Goal: Task Accomplishment & Management: Complete application form

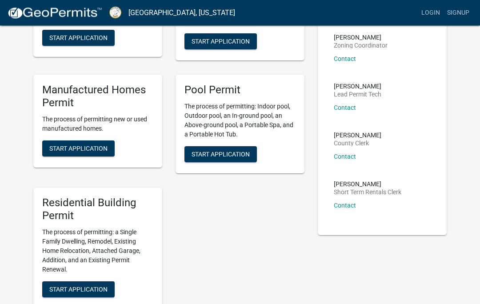
scroll to position [171, 0]
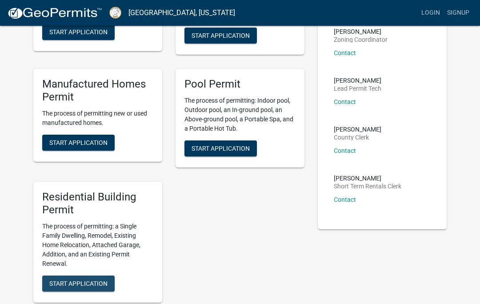
click at [91, 279] on span "Start Application" at bounding box center [78, 282] width 58 height 7
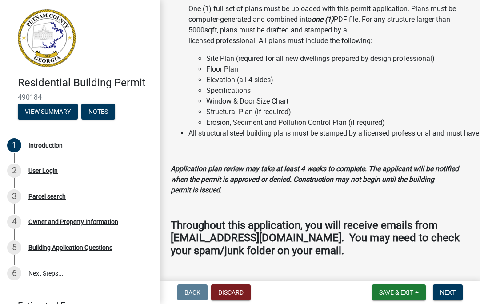
scroll to position [985, 0]
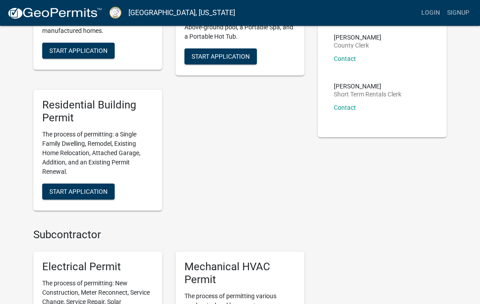
scroll to position [269, 0]
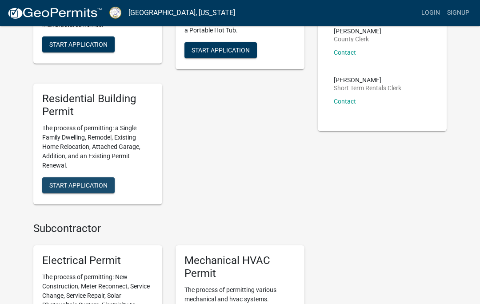
click at [96, 181] on span "Start Application" at bounding box center [78, 184] width 58 height 7
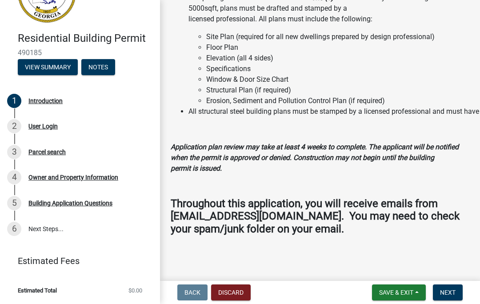
scroll to position [1027, 0]
click at [451, 295] on span "Next" at bounding box center [448, 292] width 16 height 7
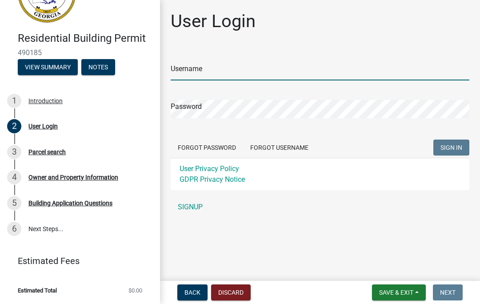
click at [243, 67] on input "Username" at bounding box center [320, 71] width 298 height 18
type input "K"
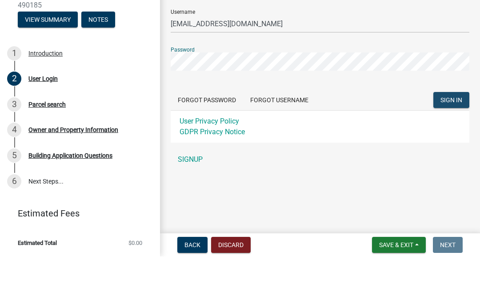
click at [466, 139] on button "SIGN IN" at bounding box center [451, 147] width 36 height 16
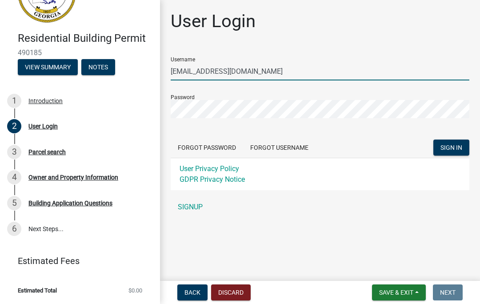
click at [257, 75] on input "[EMAIL_ADDRESS][DOMAIN_NAME]" at bounding box center [320, 71] width 298 height 18
type input "k"
type input "KerryPhillips"
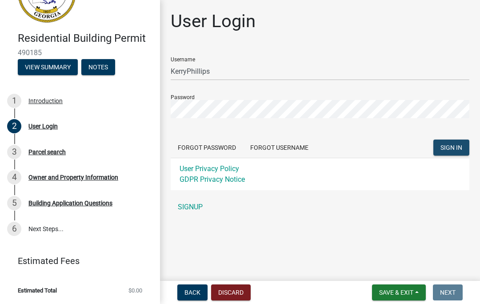
click at [453, 147] on span "SIGN IN" at bounding box center [451, 147] width 22 height 7
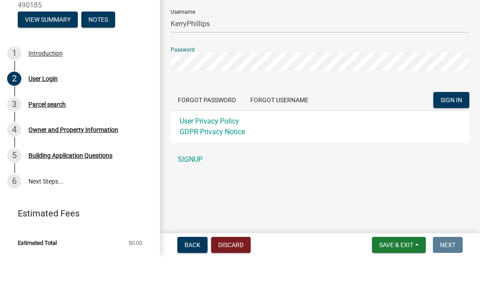
click at [452, 144] on span "SIGN IN" at bounding box center [451, 147] width 22 height 7
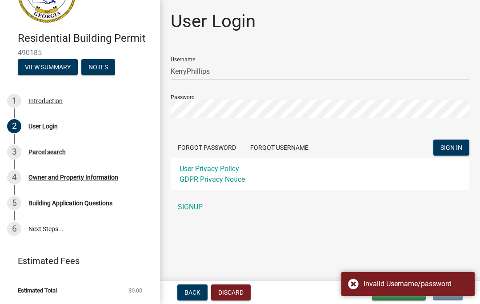
click at [455, 145] on span "SIGN IN" at bounding box center [451, 147] width 22 height 7
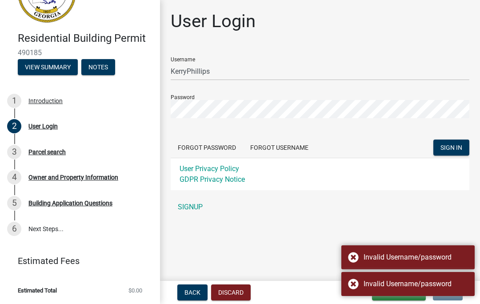
click at [426, 209] on link "SIGNUP" at bounding box center [320, 207] width 298 height 18
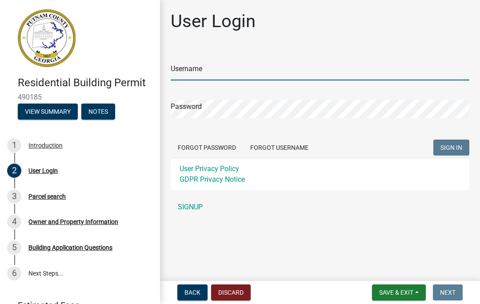
click at [245, 71] on input "Username" at bounding box center [320, 71] width 298 height 18
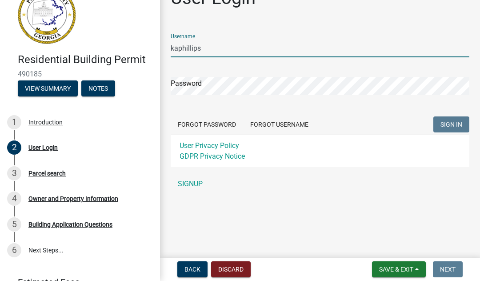
type input "kaphillips"
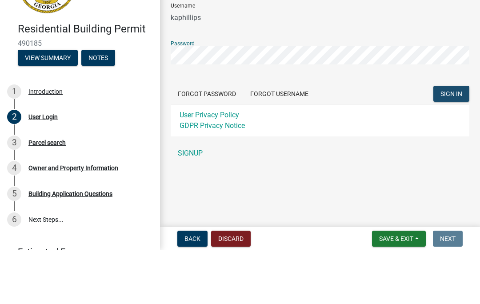
click at [459, 144] on span "SIGN IN" at bounding box center [451, 147] width 22 height 7
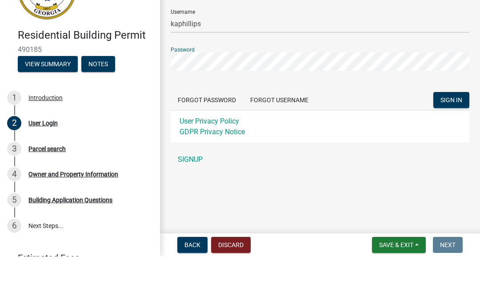
click at [457, 144] on span "SIGN IN" at bounding box center [451, 147] width 22 height 7
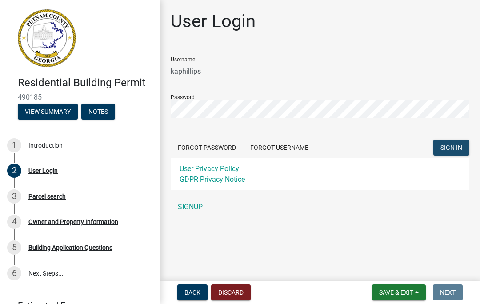
click at [460, 147] on span "SIGN IN" at bounding box center [451, 147] width 22 height 7
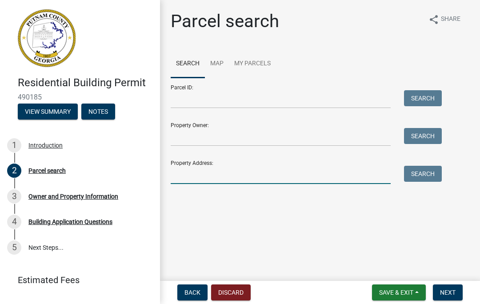
click at [218, 173] on input "Property Address:" at bounding box center [281, 175] width 220 height 18
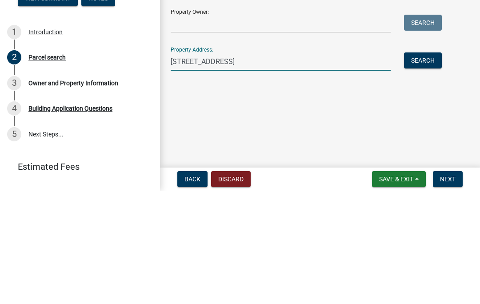
type input "370 S Steel Bridge Rd"
click at [426, 166] on button "Search" at bounding box center [423, 174] width 38 height 16
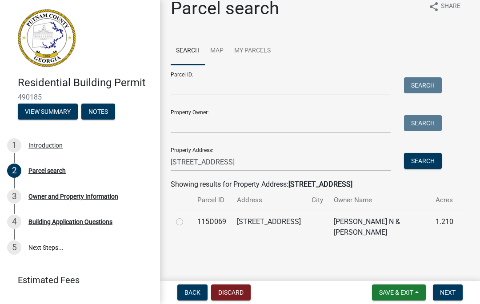
scroll to position [13, 0]
click at [187, 216] on label at bounding box center [187, 216] width 0 height 0
click at [187, 221] on input "radio" at bounding box center [190, 219] width 6 height 6
radio input "true"
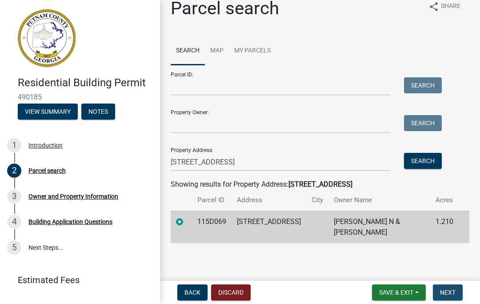
click at [449, 293] on span "Next" at bounding box center [448, 292] width 16 height 7
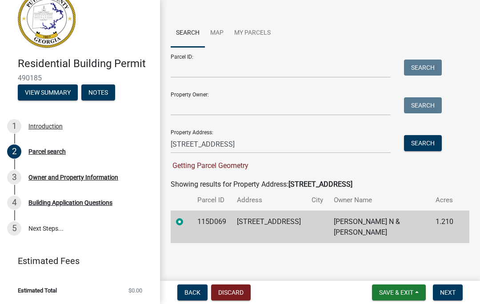
scroll to position [19, 0]
click at [462, 298] on button "Next" at bounding box center [448, 292] width 30 height 16
click at [452, 294] on span "Next" at bounding box center [448, 292] width 16 height 7
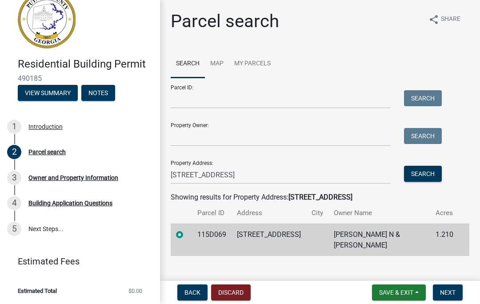
scroll to position [0, 0]
click at [95, 179] on div "Owner and Property Information" at bounding box center [73, 178] width 90 height 6
click at [102, 176] on div "Owner and Property Information" at bounding box center [73, 178] width 90 height 6
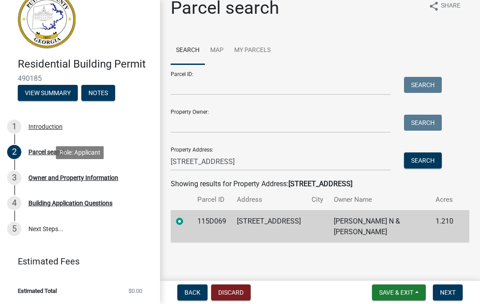
scroll to position [13, 0]
click at [402, 297] on button "Save & Exit" at bounding box center [399, 292] width 54 height 16
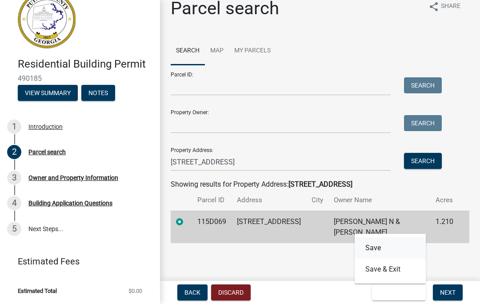
click at [384, 248] on button "Save" at bounding box center [389, 247] width 71 height 21
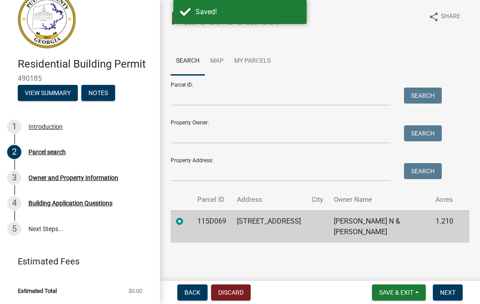
scroll to position [2, 0]
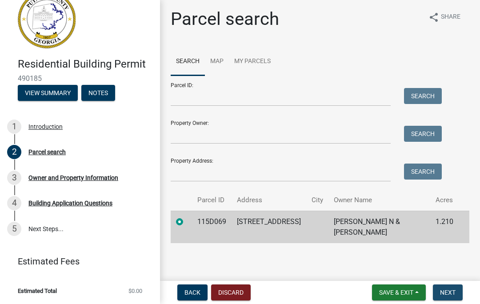
click at [451, 297] on button "Next" at bounding box center [448, 292] width 30 height 16
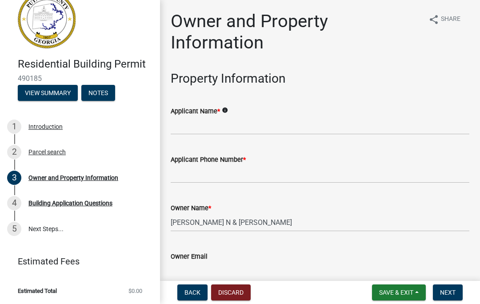
scroll to position [0, 0]
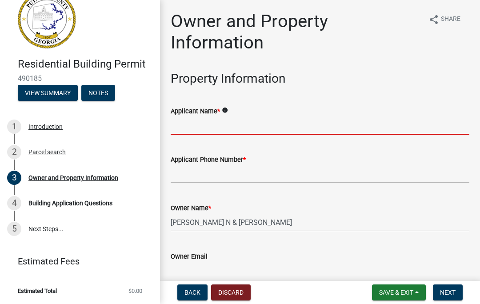
click at [266, 122] on input "Applicant Name *" at bounding box center [320, 125] width 298 height 18
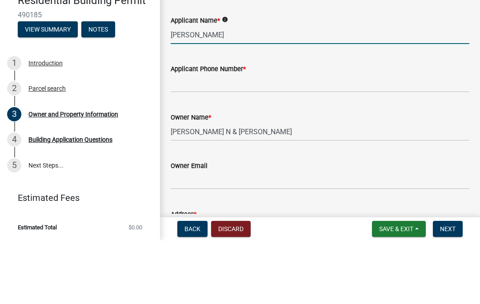
scroll to position [30, 0]
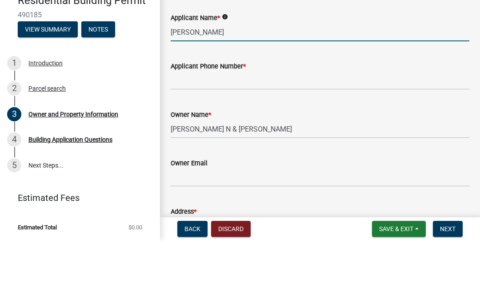
type input "Kerry Phillips"
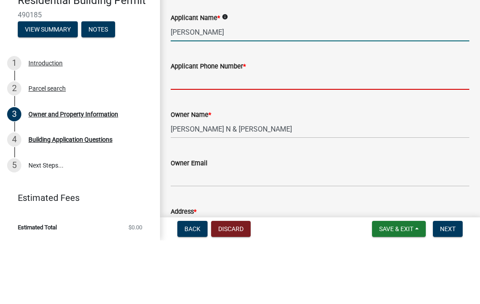
click at [250, 135] on input "Applicant Phone Number *" at bounding box center [320, 144] width 298 height 18
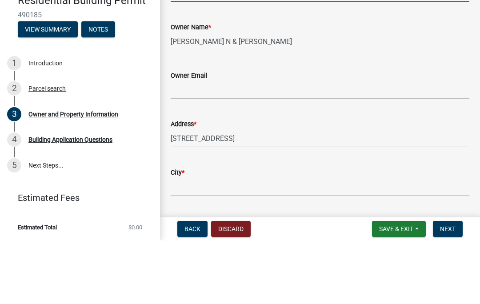
scroll to position [119, 0]
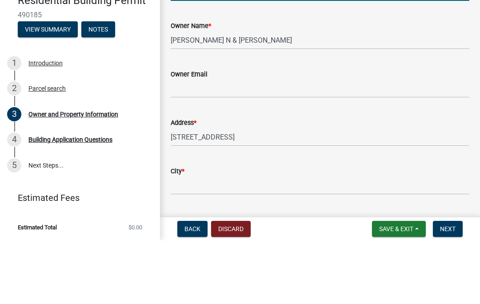
type input "404-617-5237"
click at [251, 143] on input "Owner Email" at bounding box center [320, 152] width 298 height 18
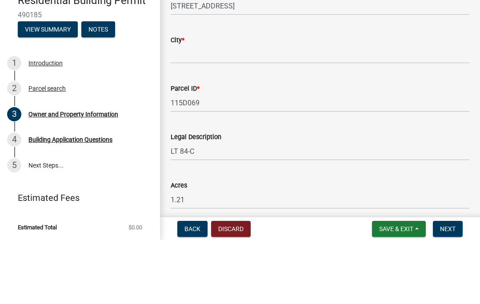
scroll to position [267, 0]
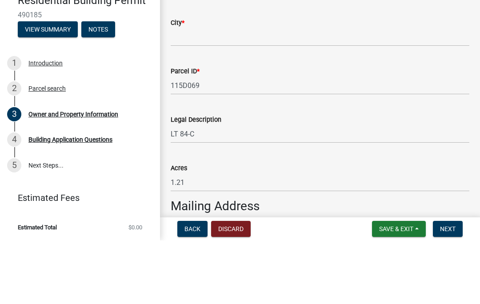
type input "[EMAIL_ADDRESS][DOMAIN_NAME]"
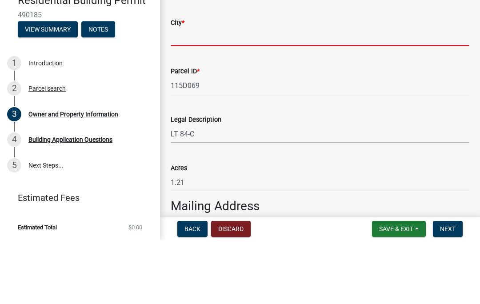
click at [236, 91] on input "City *" at bounding box center [320, 100] width 298 height 18
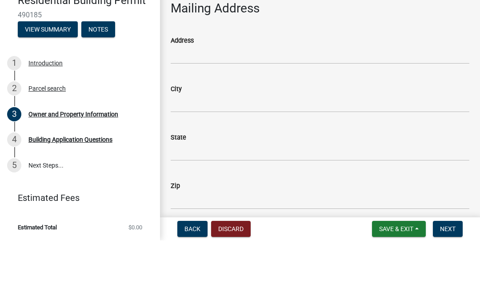
scroll to position [466, 0]
type input "Eatonton"
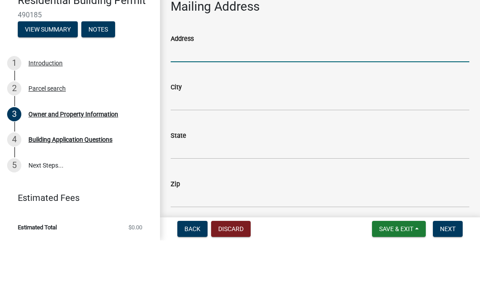
click at [254, 107] on input "Address" at bounding box center [320, 116] width 298 height 18
type input "260 Kari Glen Dr"
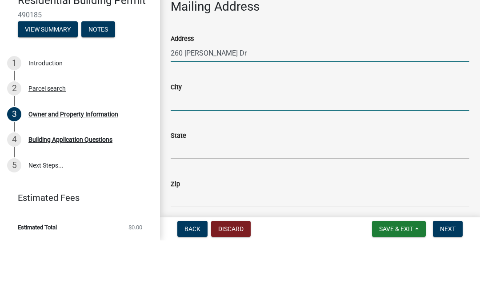
click at [242, 156] on input "City" at bounding box center [320, 165] width 298 height 18
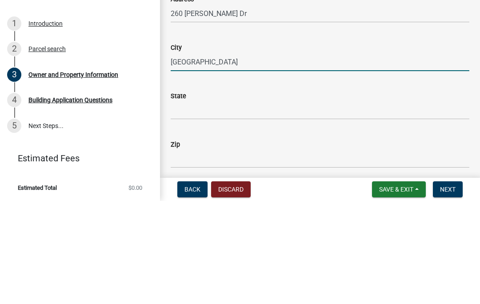
type input "Fayetteville"
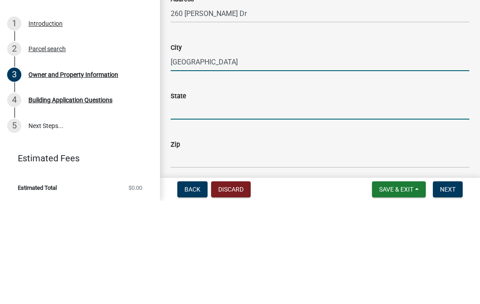
click at [238, 204] on input "State" at bounding box center [320, 213] width 298 height 18
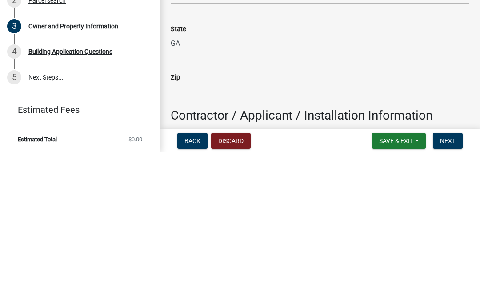
scroll to position [485, 0]
type input "GA"
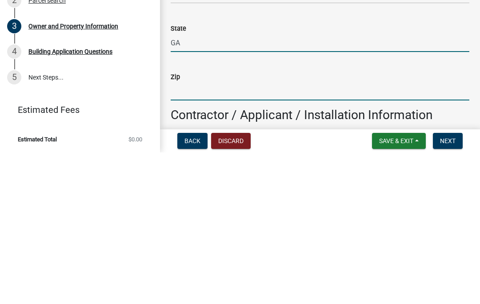
click at [231, 234] on input "Zip" at bounding box center [320, 243] width 298 height 18
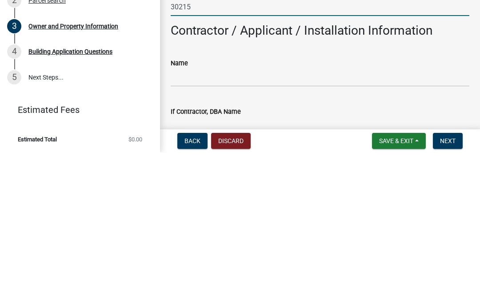
scroll to position [572, 0]
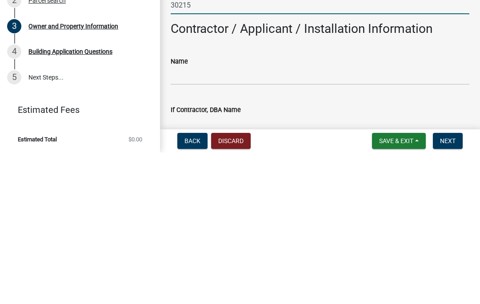
type input "30215"
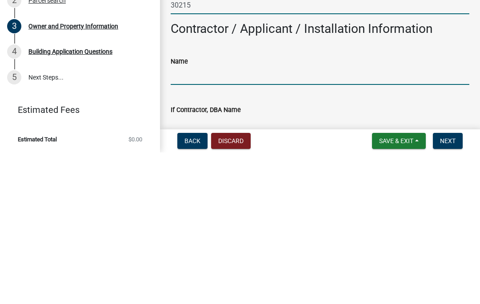
click at [250, 218] on input "Name" at bounding box center [320, 227] width 298 height 18
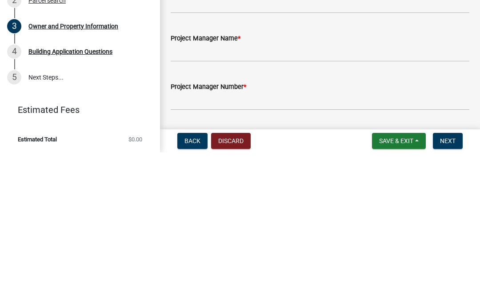
scroll to position [1262, 0]
type input "Kerry Phillips"
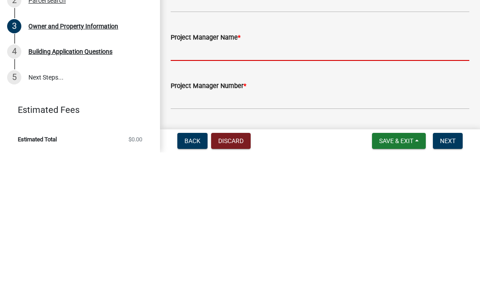
click at [230, 194] on input "Project Manager Name *" at bounding box center [320, 203] width 298 height 18
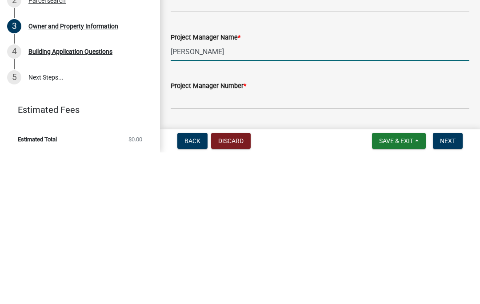
type input "Kerry Phillips"
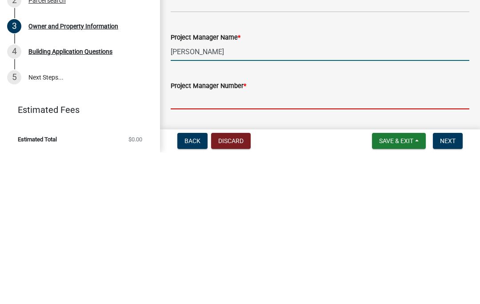
click at [247, 242] on input "Project Manager Number *" at bounding box center [320, 251] width 298 height 18
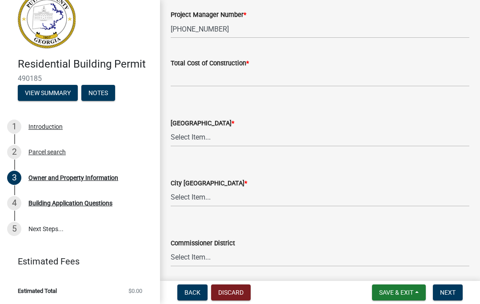
scroll to position [1485, 0]
type input "404-617-5237"
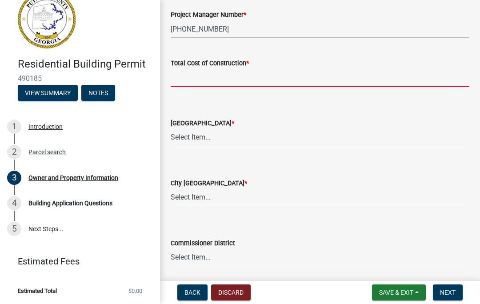
click at [219, 77] on input "text" at bounding box center [320, 77] width 298 height 18
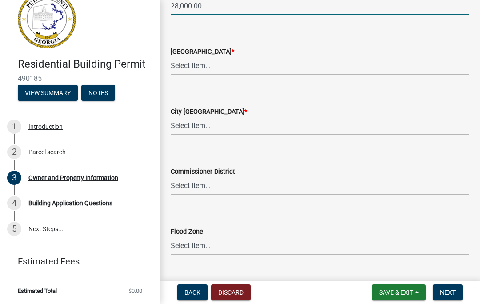
scroll to position [1562, 0]
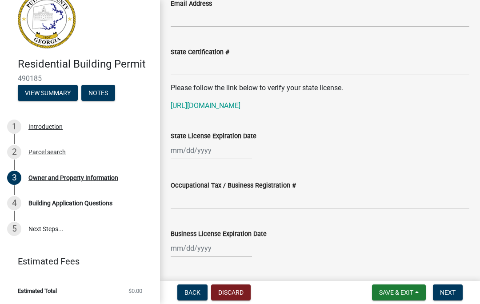
type input "28000"
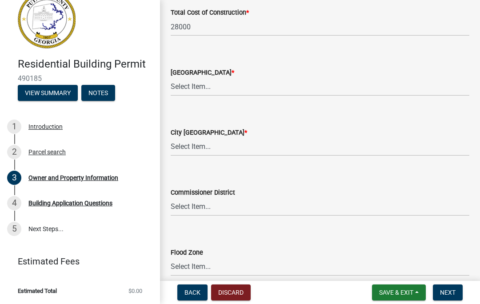
scroll to position [1535, 0]
click at [215, 83] on select "Select Item... AG-1 R-1R R-1 R-2 MHP RM-1 RM-3 C-1 C-2 I-M PUD N/A" at bounding box center [320, 87] width 298 height 18
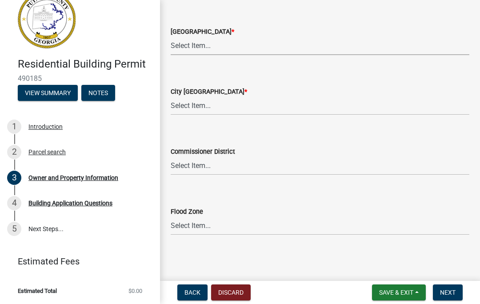
scroll to position [1576, 0]
click at [208, 44] on select "Select Item... AG-1 R-1R R-1 R-2 MHP RM-1 RM-3 C-1 C-2 I-M PUD N/A" at bounding box center [320, 46] width 298 height 18
click at [223, 42] on select "Select Item... AG-1 R-1R R-1 R-2 MHP RM-1 RM-3 C-1 C-2 I-M PUD N/A" at bounding box center [320, 46] width 298 height 18
select select "78bfdc44-73ff-456e-a557-d4c99b9c08be"
click at [206, 166] on select "Select Item... District 1 District 2 District 3 District 4" at bounding box center [320, 166] width 298 height 18
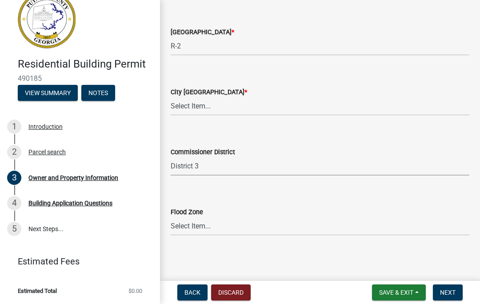
select select "469c5908-2854-42d5-89ed-bee7fc26529e"
click at [204, 225] on select "Select Item... Zone A Zone V Zone A99 Zone AE Zone AO Zone AH Zone VE Zone AR Z…" at bounding box center [320, 226] width 298 height 18
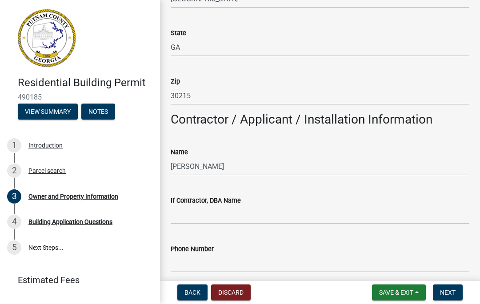
scroll to position [623, 0]
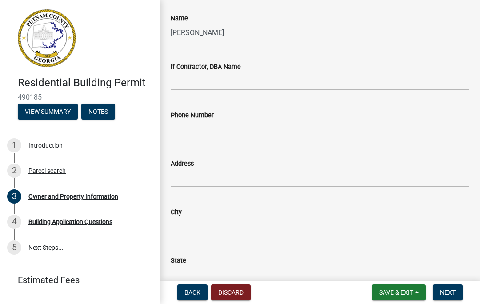
click at [404, 294] on span "Save & Exit" at bounding box center [396, 292] width 34 height 7
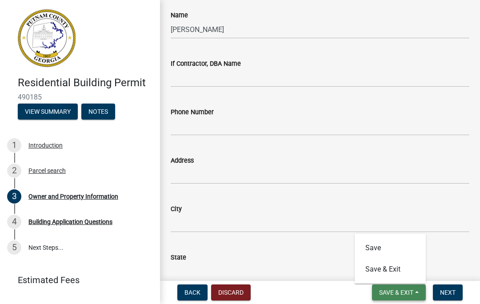
scroll to position [771, 0]
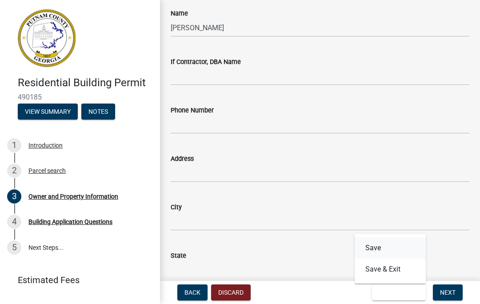
click at [381, 245] on button "Save" at bounding box center [389, 247] width 71 height 21
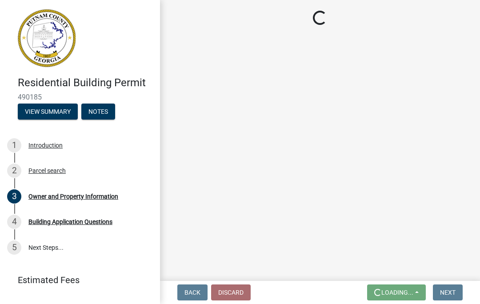
scroll to position [0, 0]
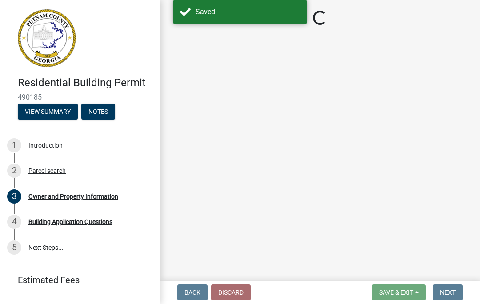
select select "78bfdc44-73ff-456e-a557-d4c99b9c08be"
select select "469c5908-2854-42d5-89ed-bee7fc26529e"
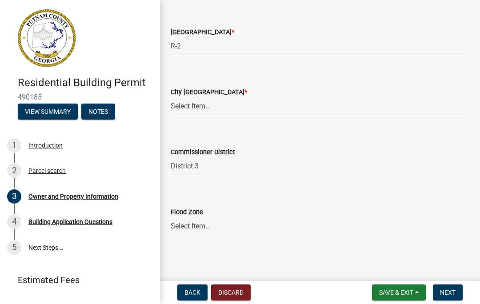
scroll to position [1576, 0]
click at [449, 294] on span "Next" at bounding box center [448, 292] width 16 height 7
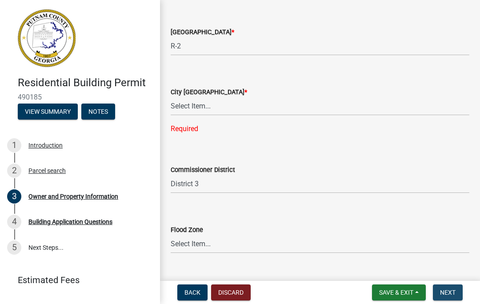
click at [455, 288] on button "Next" at bounding box center [448, 292] width 30 height 16
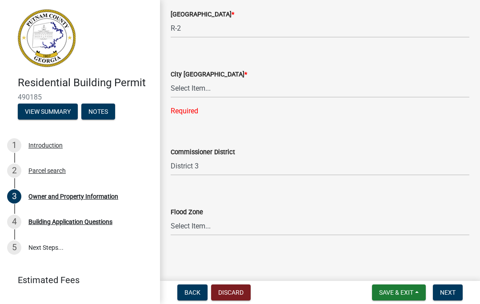
scroll to position [1593, 0]
click at [402, 295] on span "Save & Exit" at bounding box center [396, 292] width 34 height 7
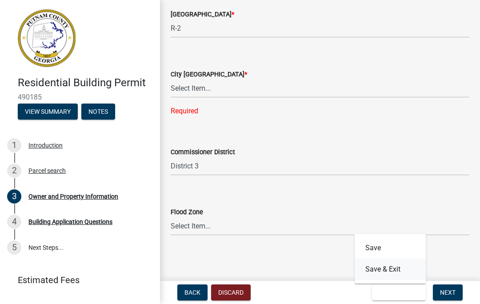
click at [402, 266] on button "Save & Exit" at bounding box center [389, 268] width 71 height 21
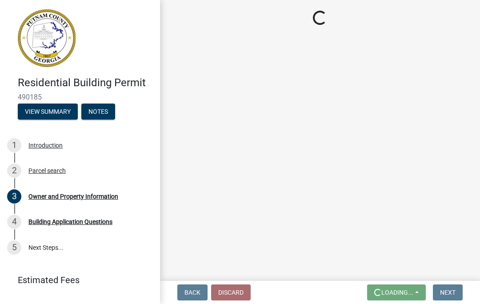
scroll to position [0, 0]
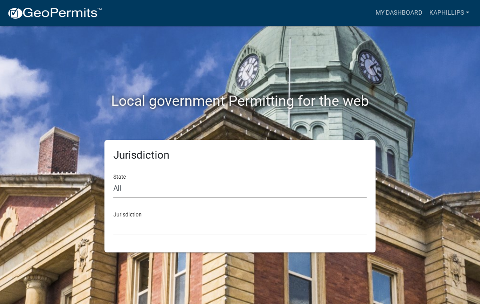
click at [134, 179] on select "All Colorado Georgia Indiana Iowa Kansas Minnesota Ohio South Carolina Wisconsin" at bounding box center [239, 188] width 253 height 18
select select "Georgia"
click at [178, 219] on select "Carroll County, Georgia Cook County, Georgia Crawford County, Georgia Gilmer Co…" at bounding box center [239, 226] width 253 height 18
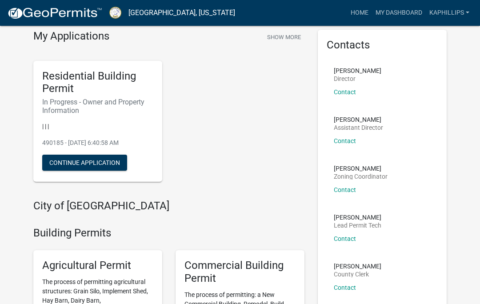
scroll to position [28, 0]
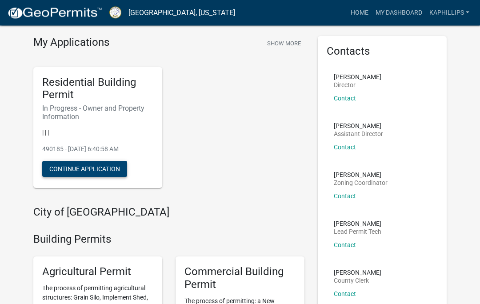
click at [97, 165] on button "Continue Application" at bounding box center [84, 169] width 85 height 16
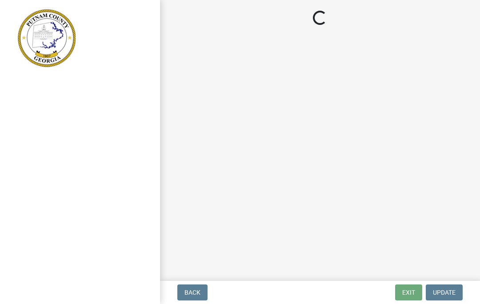
select select "78bfdc44-73ff-456e-a557-d4c99b9c08be"
select select "469c5908-2854-42d5-89ed-bee7fc26529e"
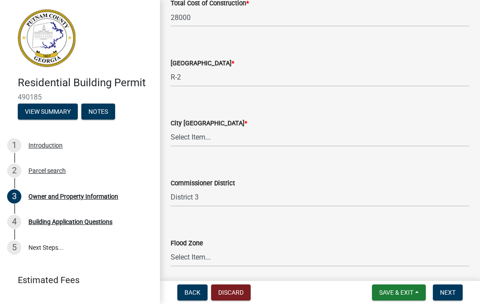
scroll to position [1545, 0]
click at [204, 131] on select "Select Item... A-1 A-2 R-1 R-2 R-3 R-4 MHP C-1 C-2 I-1 I-2 DB FH H-P N/A" at bounding box center [320, 136] width 298 height 18
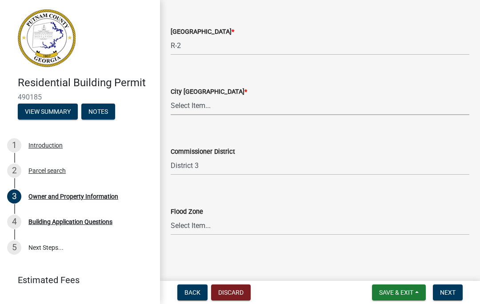
scroll to position [1576, 0]
click at [200, 224] on div "Flood Zone Select Item... Zone A Zone V Zone A99 Zone AE Zone AO Zone AH Zone V…" at bounding box center [320, 221] width 298 height 29
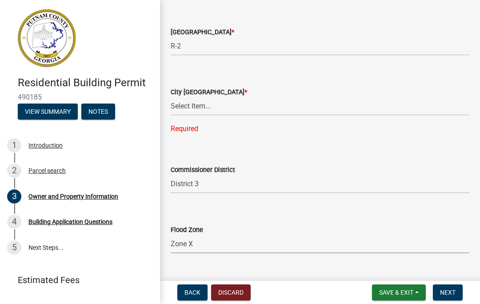
select select "fa9ac713-ff98-4511-b6d6-b752a2dce95a"
click at [195, 238] on select "Select Item... Zone A Zone V Zone A99 Zone AE Zone AO Zone AH Zone VE Zone AR Z…" at bounding box center [320, 244] width 298 height 18
click at [204, 241] on select "Select Item... Zone A Zone V Zone A99 Zone AE Zone AO Zone AH Zone VE Zone AR Z…" at bounding box center [320, 244] width 298 height 18
click at [191, 297] on button "Back" at bounding box center [192, 292] width 30 height 16
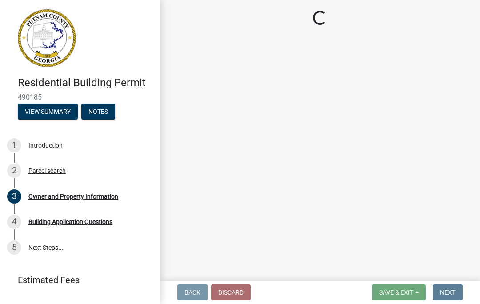
scroll to position [0, 0]
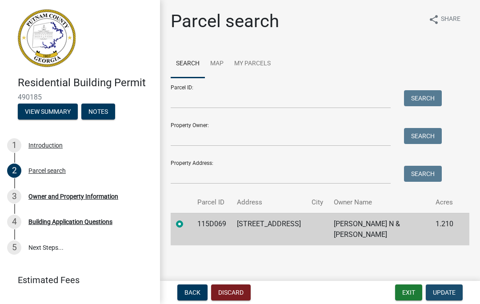
click at [451, 294] on span "Update" at bounding box center [444, 292] width 23 height 7
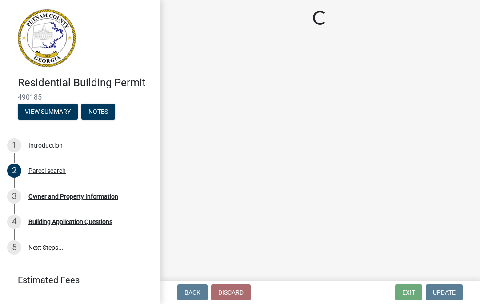
select select "78bfdc44-73ff-456e-a557-d4c99b9c08be"
select select "469c5908-2854-42d5-89ed-bee7fc26529e"
select select "fa9ac713-ff98-4511-b6d6-b752a2dce95a"
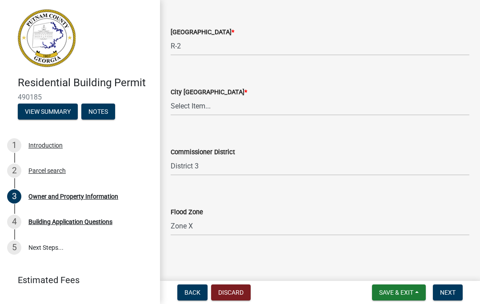
scroll to position [1576, 0]
